Goal: Find specific page/section: Find specific page/section

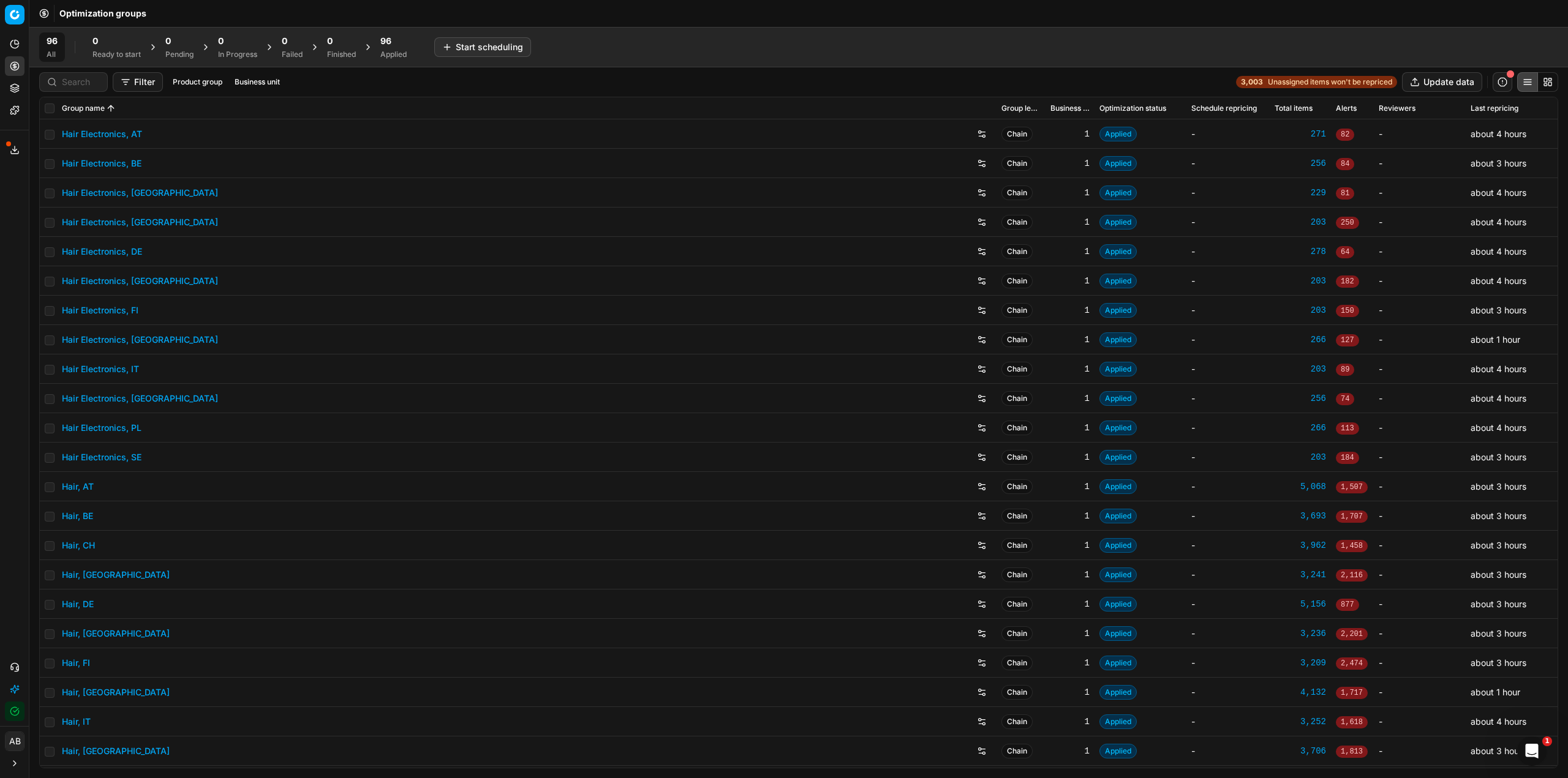
click at [74, 689] on link "Hair, [GEOGRAPHIC_DATA]" at bounding box center [116, 692] width 108 height 12
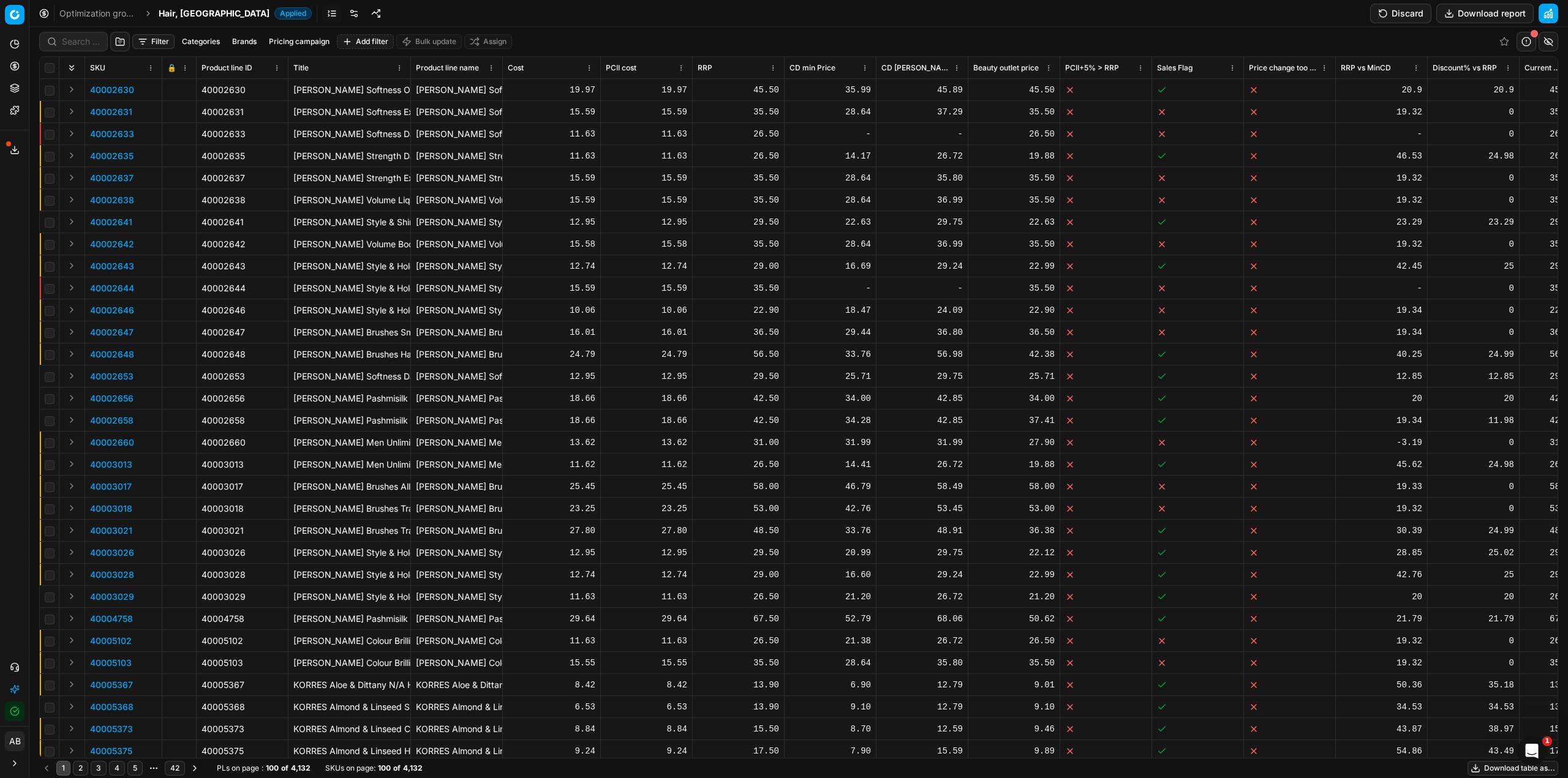
click at [344, 12] on link at bounding box center [354, 13] width 20 height 20
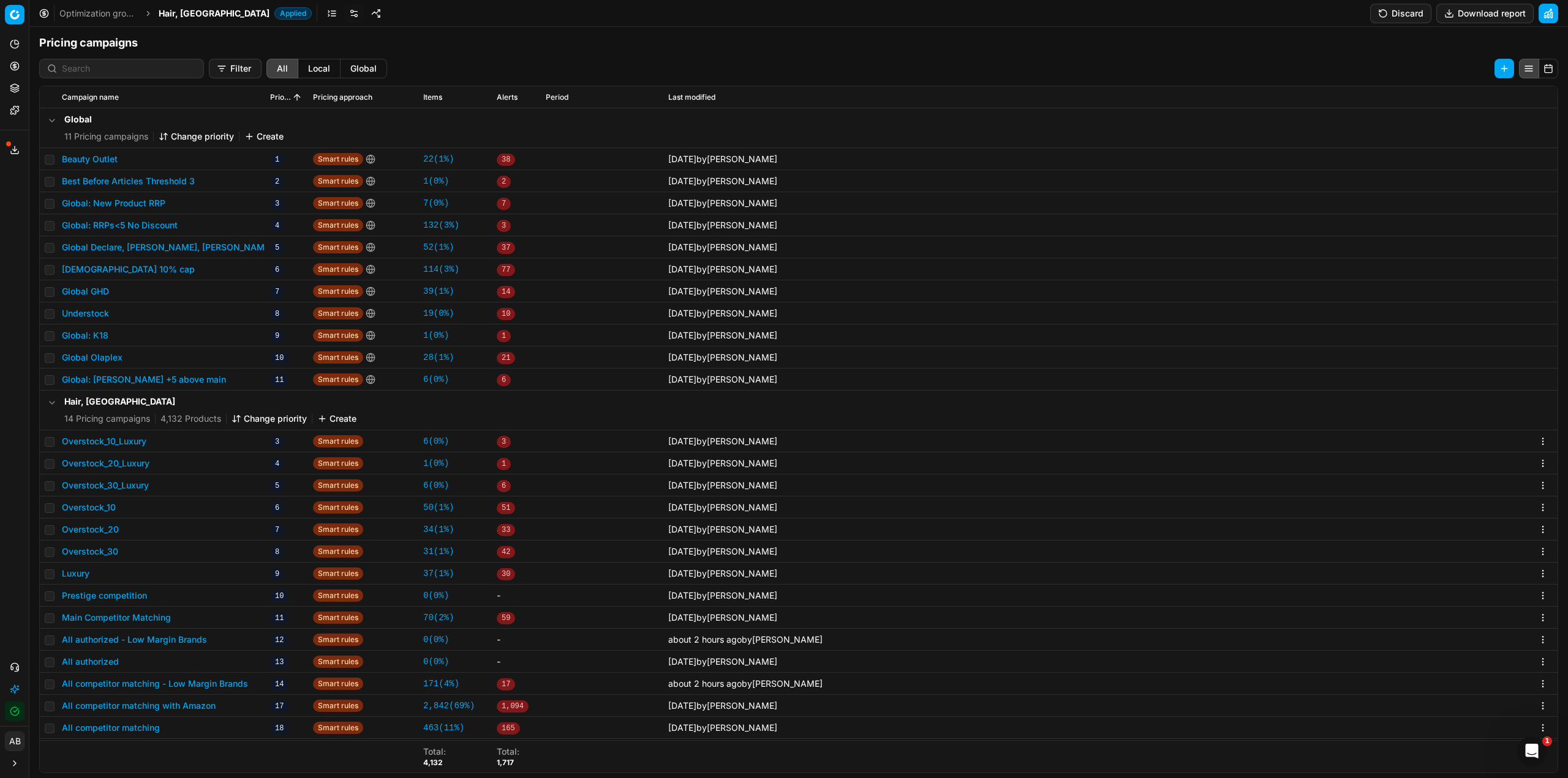
scroll to position [222, 0]
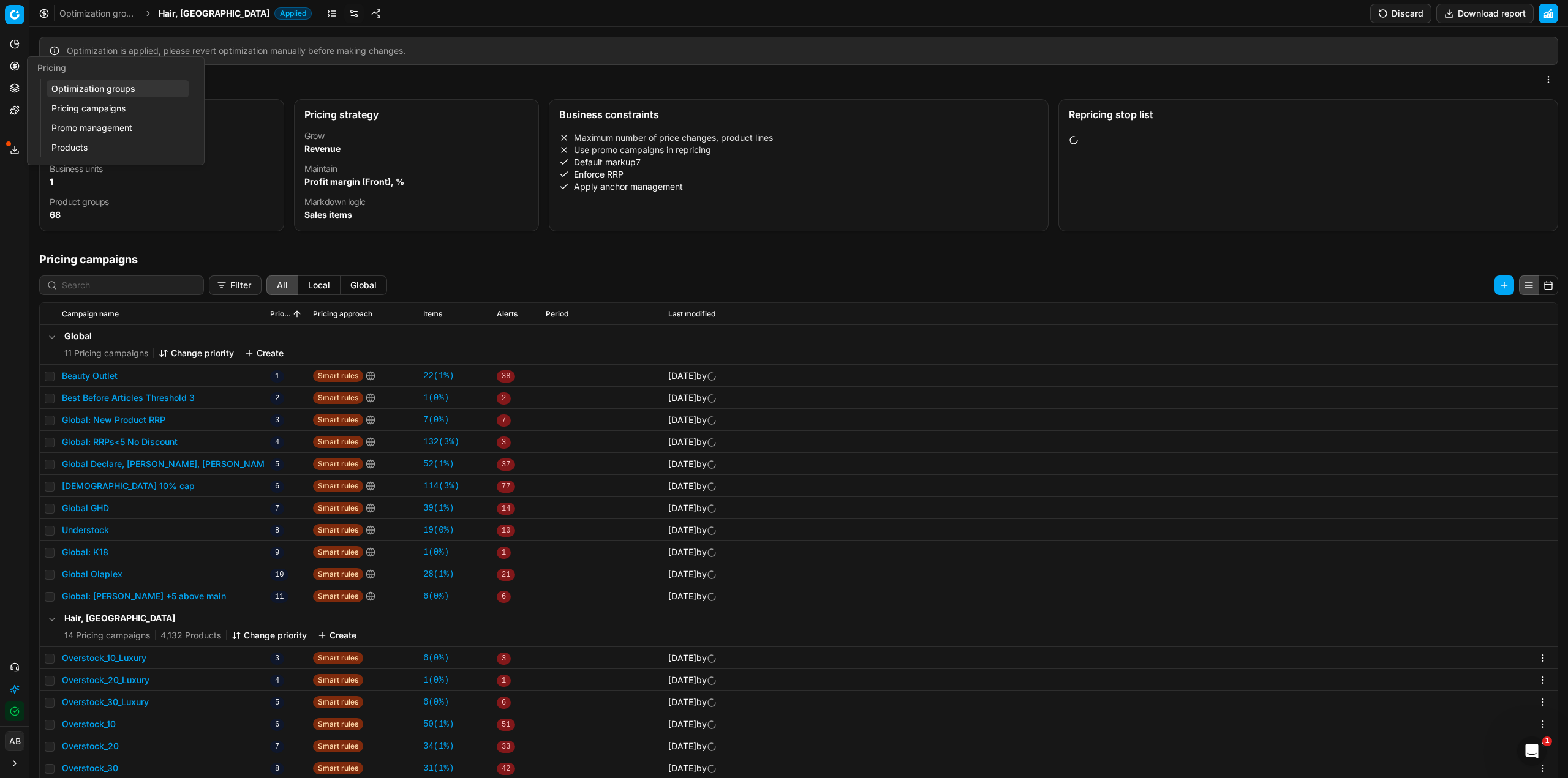
click at [75, 88] on link "Optimization groups" at bounding box center [118, 89] width 143 height 17
